Goal: Information Seeking & Learning: Learn about a topic

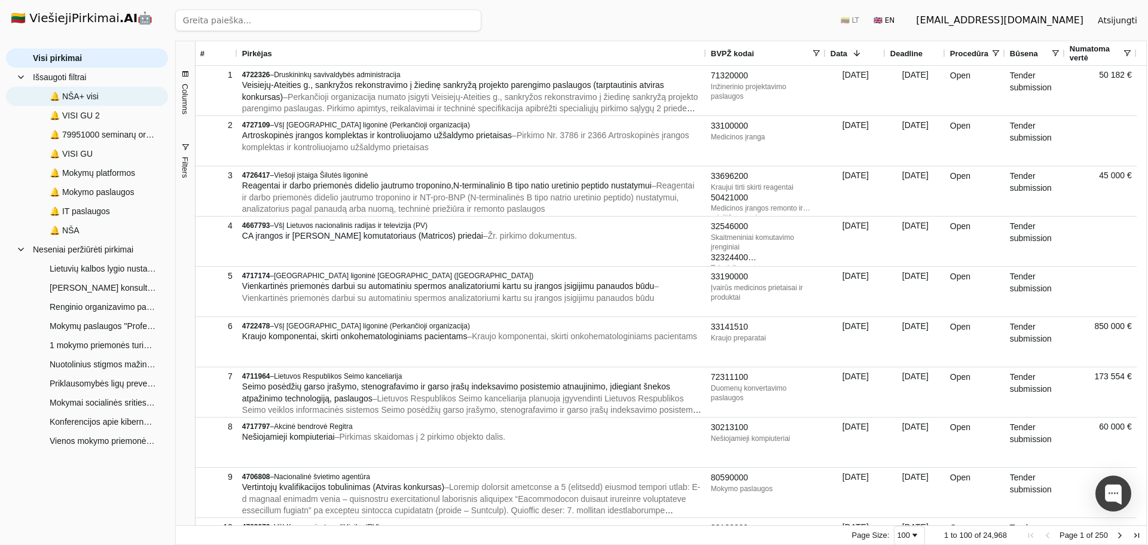
click at [85, 97] on span "🔔 NŠA+ visi" at bounding box center [74, 96] width 49 height 18
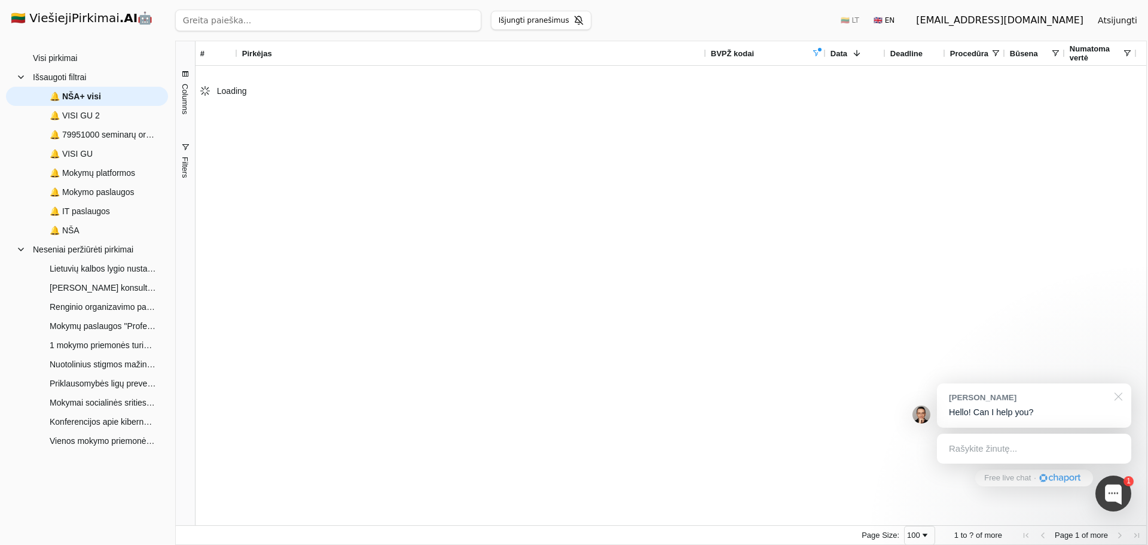
click at [1117, 397] on div at bounding box center [1116, 395] width 30 height 25
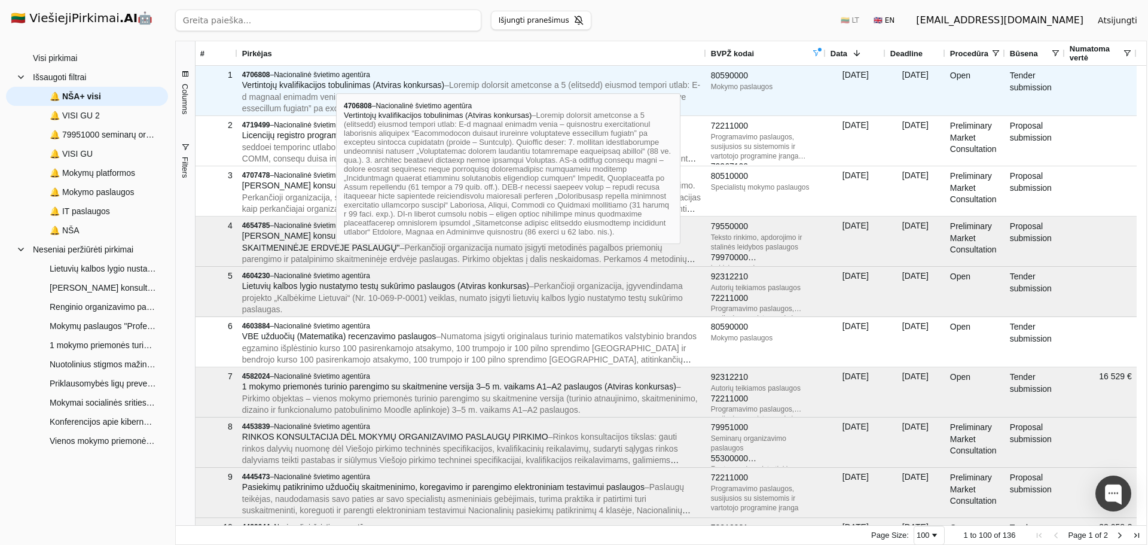
click at [336, 83] on span "Vertintojų kvalifikacijos tobulinimas (Atviras konkursas)" at bounding box center [343, 85] width 202 height 10
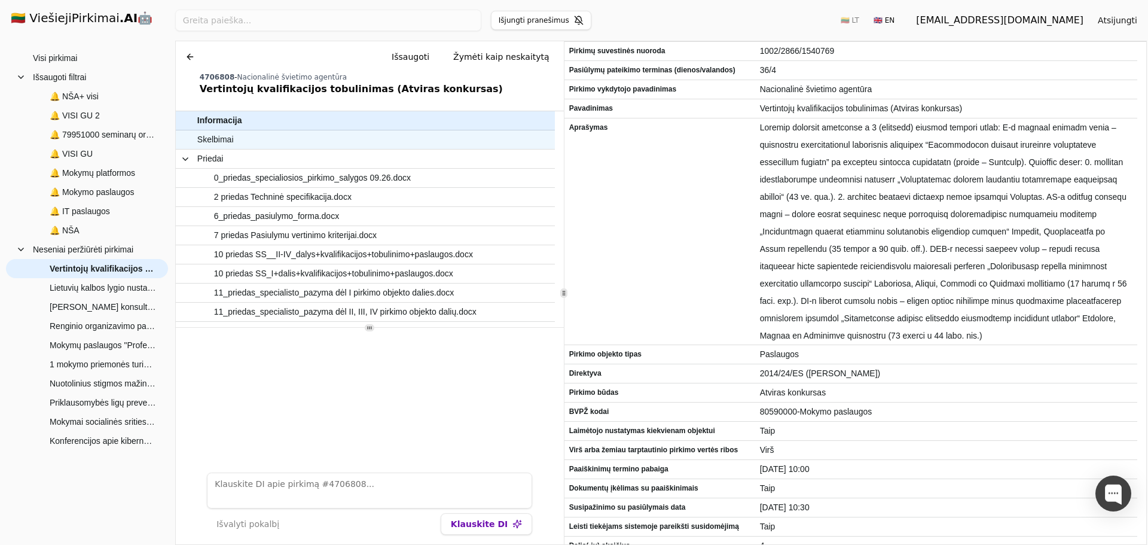
click at [271, 140] on span "Skelbimai" at bounding box center [359, 139] width 324 height 17
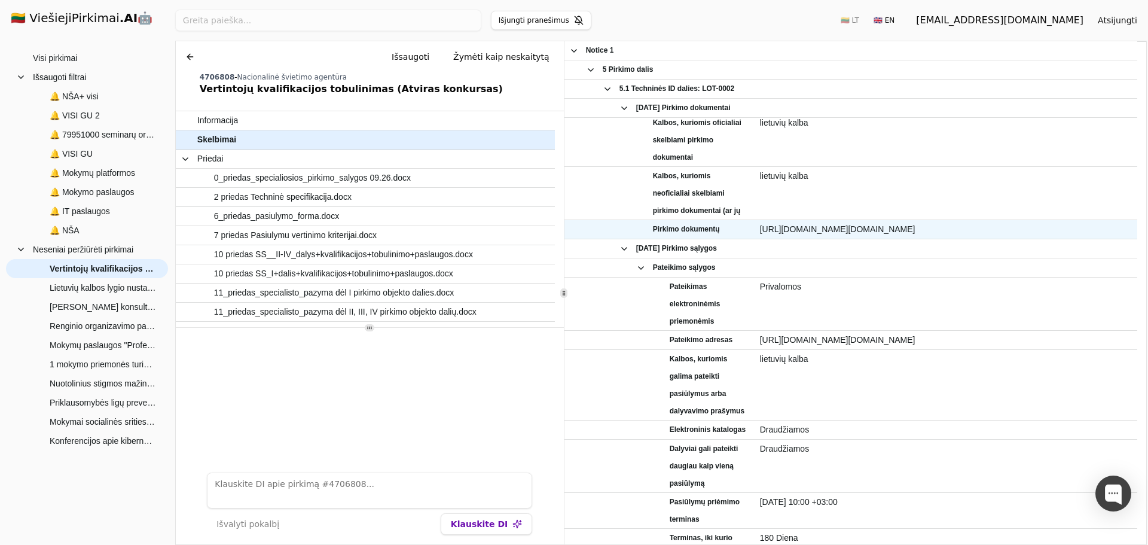
click at [913, 231] on span "[URL][DOMAIN_NAME][DOMAIN_NAME]" at bounding box center [946, 229] width 372 height 17
click at [881, 228] on span "[URL][DOMAIN_NAME][DOMAIN_NAME]" at bounding box center [946, 229] width 372 height 17
copy div "[URL][DOMAIN_NAME][DOMAIN_NAME]"
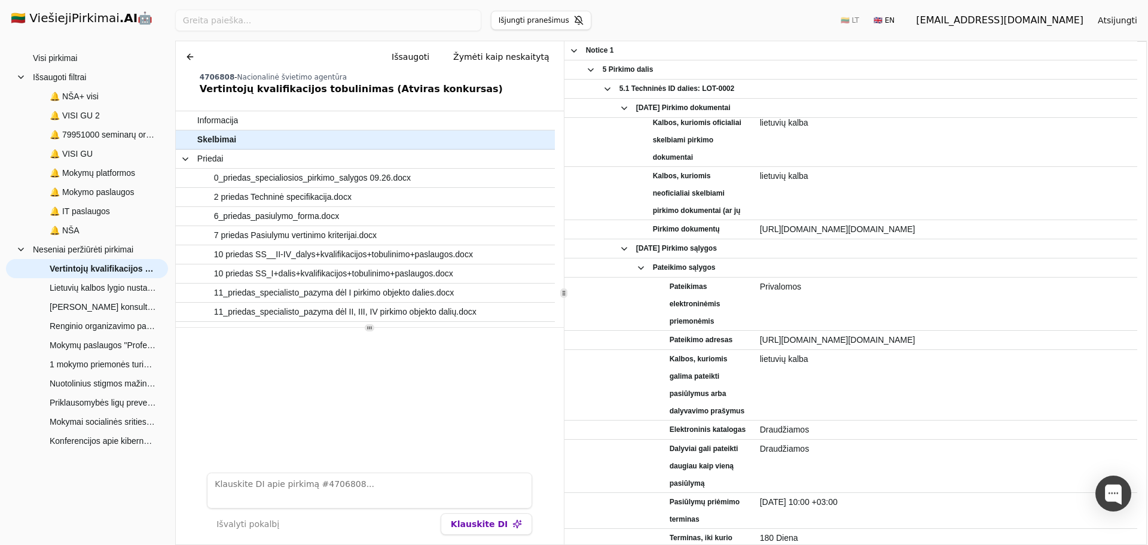
click at [642, 25] on div "Ieškoti Išjungti pranešimus 🇱🇹 LT 🇬🇧 EN [EMAIL_ADDRESS][DOMAIN_NAME] Atsijungti" at bounding box center [661, 20] width 972 height 41
click at [96, 100] on span "🔔 NŠA+ visi" at bounding box center [74, 96] width 49 height 18
